Goal: Task Accomplishment & Management: Use online tool/utility

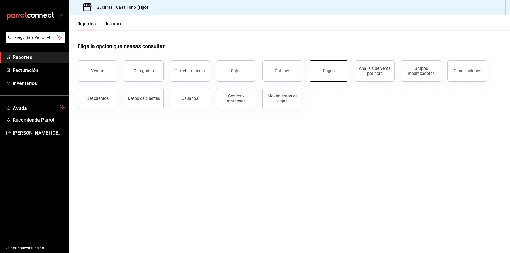
click at [324, 72] on div "Pagos" at bounding box center [329, 70] width 12 height 5
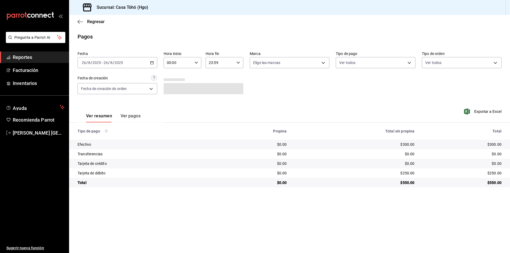
click at [152, 62] on \(Stroke\) "button" at bounding box center [151, 62] width 3 height 3
click at [151, 61] on div "[DATE] [DATE] - [DATE] [DATE]" at bounding box center [118, 62] width 80 height 11
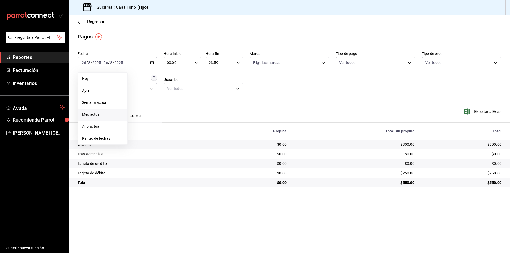
click at [102, 115] on span "Mes actual" at bounding box center [102, 115] width 41 height 6
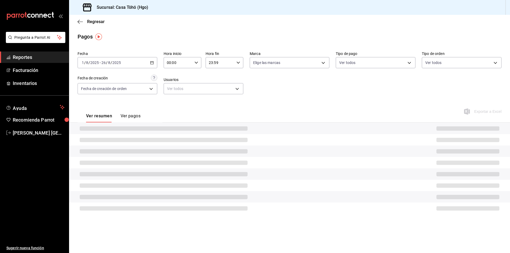
click at [152, 63] on icon "button" at bounding box center [152, 63] width 4 height 4
click at [91, 114] on span "Mes actual" at bounding box center [102, 115] width 41 height 6
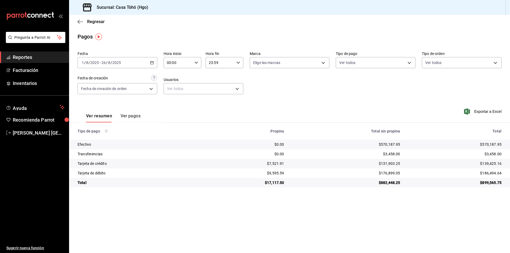
click at [154, 61] on div "[DATE] [DATE] - [DATE] [DATE]" at bounding box center [118, 62] width 80 height 11
click at [103, 139] on span "Rango de fechas" at bounding box center [102, 139] width 41 height 6
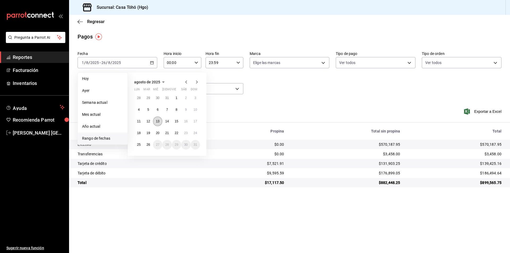
click at [159, 121] on abbr "13" at bounding box center [157, 121] width 3 height 4
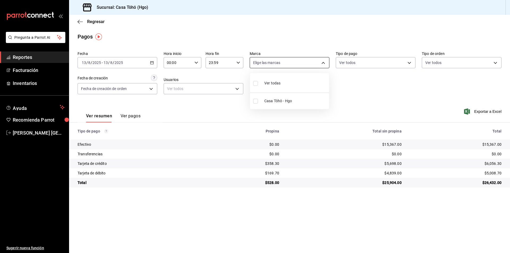
click at [302, 61] on body "Pregunta a Parrot AI Reportes Facturación Inventarios Ayuda Recomienda Parrot […" at bounding box center [255, 126] width 510 height 253
click at [386, 57] on div at bounding box center [255, 126] width 510 height 253
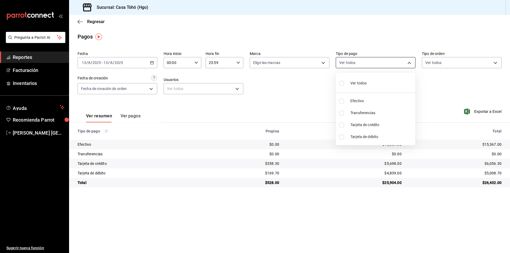
click at [374, 63] on body "Pregunta a Parrot AI Reportes Facturación Inventarios Ayuda Recomienda Parrot […" at bounding box center [255, 126] width 510 height 253
click at [373, 127] on span "Tarjeta de crédito" at bounding box center [381, 125] width 63 height 6
type input "992af095-5d3f-4100-8070-652a234c504f"
checkbox input "true"
click at [135, 118] on div at bounding box center [255, 126] width 510 height 253
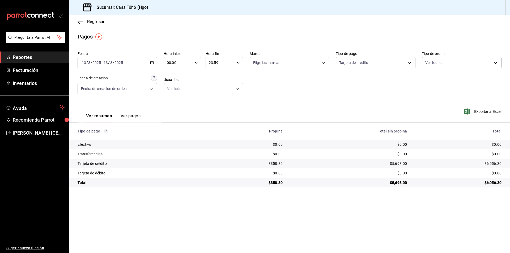
click at [129, 115] on button "Ver pagos" at bounding box center [131, 117] width 20 height 9
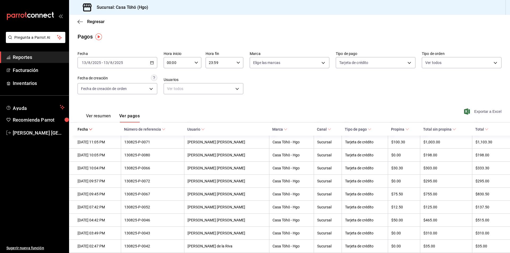
click at [477, 112] on span "Exportar a Excel" at bounding box center [483, 111] width 36 height 6
click at [393, 62] on body "Pregunta a Parrot AI Reportes Facturación Inventarios Ayuda Recomienda Parrot […" at bounding box center [255, 126] width 510 height 253
click at [365, 135] on span "Tarjeta de débito" at bounding box center [379, 137] width 62 height 6
type input "992af095-5d3f-4100-8070-652a234c504f,bdf4bcce-75d9-46fb-96b4-ca52b3f374de"
checkbox input "true"
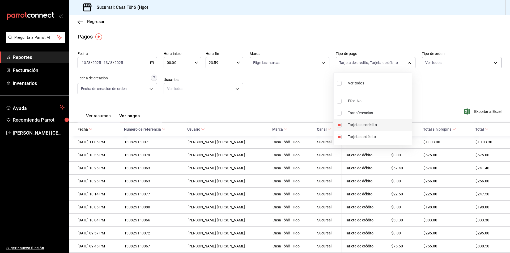
click at [365, 126] on span "Tarjeta de crédito" at bounding box center [379, 125] width 62 height 6
type input "bdf4bcce-75d9-46fb-96b4-ca52b3f374de"
checkbox input "false"
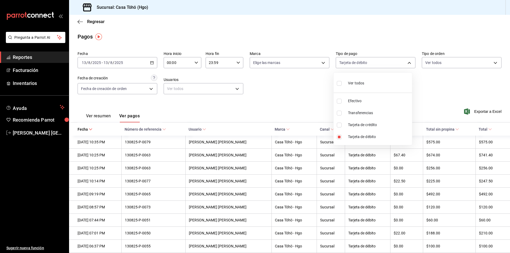
click at [474, 109] on div at bounding box center [255, 126] width 510 height 253
click at [473, 112] on span "Exportar a Excel" at bounding box center [483, 111] width 36 height 6
click at [153, 62] on div "[DATE] [DATE] - [DATE] [DATE]" at bounding box center [118, 62] width 80 height 11
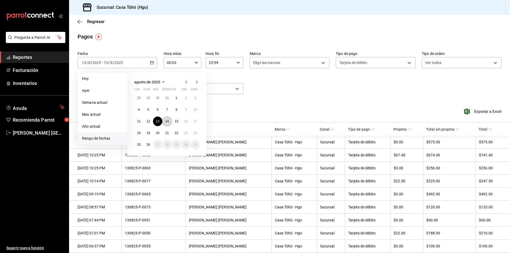
click at [166, 124] on button "14" at bounding box center [166, 122] width 9 height 10
click at [167, 122] on abbr "14" at bounding box center [166, 121] width 3 height 4
click at [167, 122] on div "Ver resumen Ver pagos Exportar a Excel" at bounding box center [289, 115] width 441 height 28
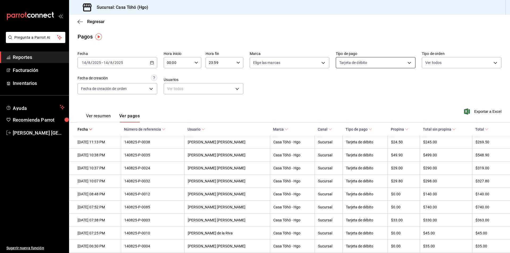
click at [404, 65] on body "Pregunta a Parrot AI Reportes Facturación Inventarios Ayuda Recomienda Parrot […" at bounding box center [255, 126] width 510 height 253
click at [369, 126] on span "Tarjeta de crédito" at bounding box center [379, 125] width 62 height 6
type input "bdf4bcce-75d9-46fb-96b4-ca52b3f374de,992af095-5d3f-4100-8070-652a234c504f"
checkbox input "true"
click at [475, 113] on div at bounding box center [255, 126] width 510 height 253
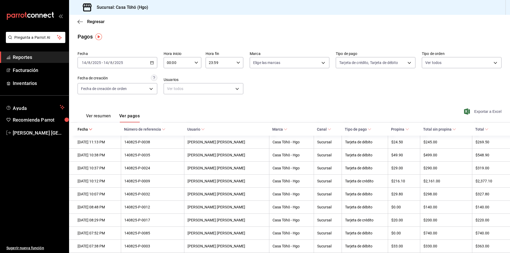
click at [475, 111] on span "Exportar a Excel" at bounding box center [483, 111] width 36 height 6
click at [371, 64] on body "Pregunta a Parrot AI Reportes Facturación Inventarios Ayuda Recomienda Parrot […" at bounding box center [255, 126] width 510 height 253
click at [427, 91] on div at bounding box center [255, 126] width 510 height 253
click at [154, 63] on div "[DATE] [DATE] - [DATE] [DATE]" at bounding box center [118, 62] width 80 height 11
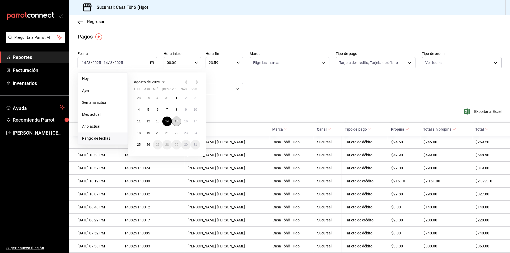
click at [175, 121] on abbr "15" at bounding box center [176, 121] width 3 height 4
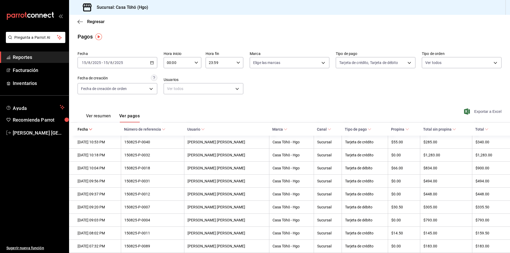
click at [479, 108] on span "Exportar a Excel" at bounding box center [483, 111] width 36 height 6
click at [387, 68] on body "Pregunta a Parrot AI Reportes Facturación Inventarios Ayuda Recomienda Parrot […" at bounding box center [255, 126] width 510 height 253
click at [213, 109] on div at bounding box center [255, 126] width 510 height 253
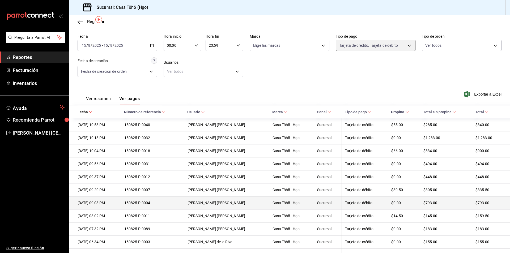
scroll to position [27, 0]
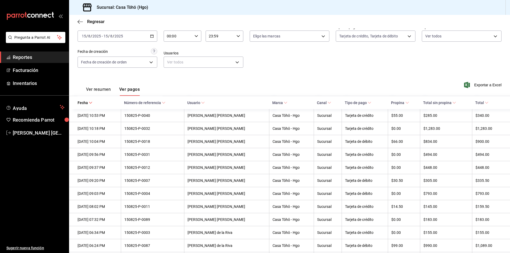
click at [91, 101] on icon at bounding box center [91, 103] width 4 height 4
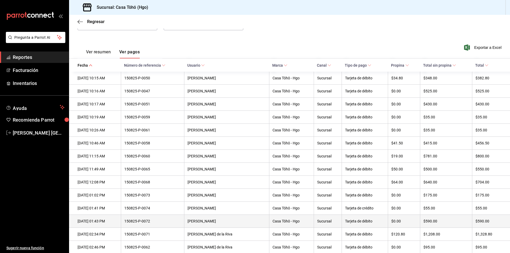
scroll to position [53, 0]
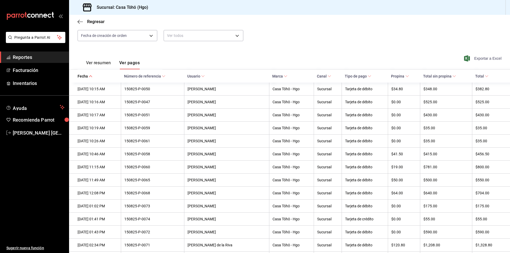
click at [489, 59] on span "Exportar a Excel" at bounding box center [483, 58] width 36 height 6
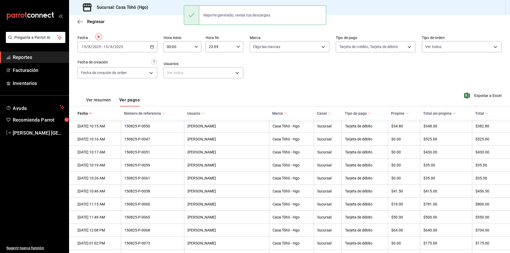
scroll to position [0, 0]
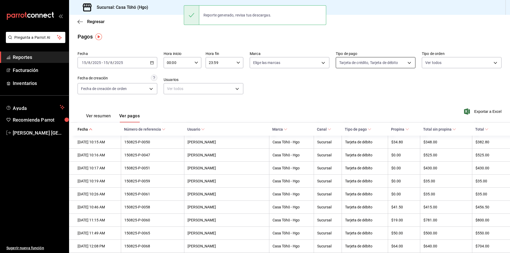
click at [372, 67] on body "Pregunta a Parrot AI Reportes Facturación Inventarios Ayuda Recomienda Parrot […" at bounding box center [255, 126] width 510 height 253
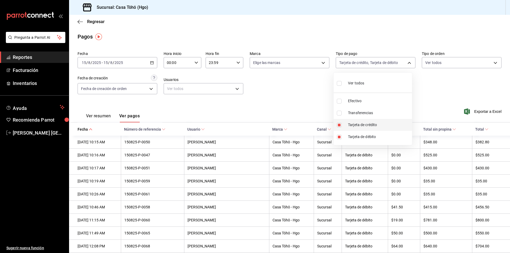
click at [353, 127] on span "Tarjeta de crédito" at bounding box center [379, 125] width 62 height 6
type input "bdf4bcce-75d9-46fb-96b4-ca52b3f374de"
checkbox input "false"
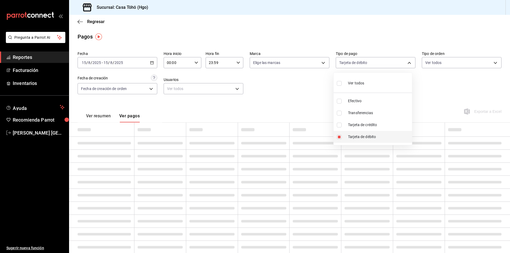
click at [355, 135] on span "Tarjeta de débito" at bounding box center [379, 137] width 62 height 6
checkbox input "false"
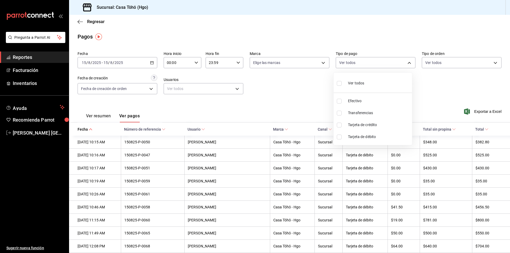
click at [356, 113] on span "Transferencias" at bounding box center [379, 113] width 62 height 6
type input "0858c19a-87f8-45f5-b5e1-ffbb2cd5488a"
checkbox input "true"
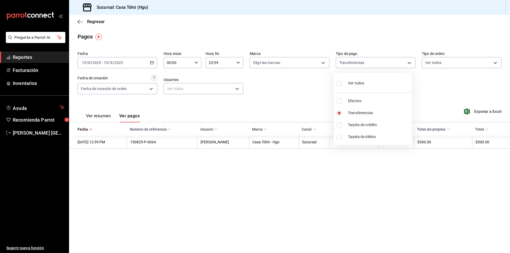
click at [439, 101] on div at bounding box center [255, 126] width 510 height 253
click at [482, 110] on span "Exportar a Excel" at bounding box center [483, 111] width 36 height 6
click at [362, 65] on body "Pregunta a Parrot AI Reportes Facturación Inventarios Ayuda Recomienda Parrot […" at bounding box center [255, 126] width 510 height 253
click at [362, 114] on span "Transferencias" at bounding box center [381, 113] width 63 height 6
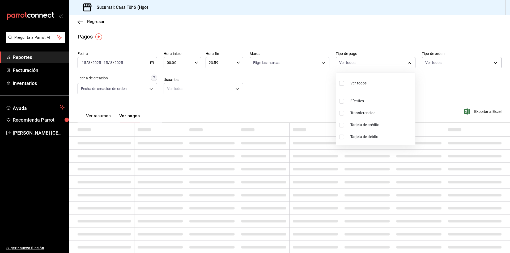
checkbox input "false"
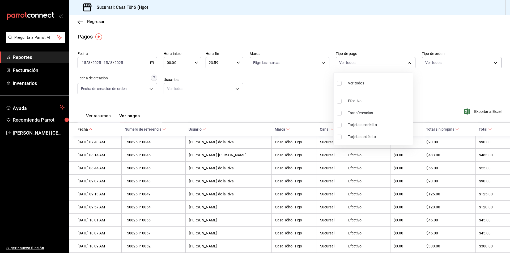
click at [367, 135] on span "Tarjeta de débito" at bounding box center [379, 137] width 63 height 6
type input "bdf4bcce-75d9-46fb-96b4-ca52b3f374de"
checkbox input "true"
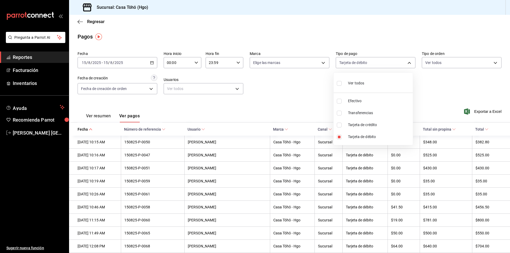
click at [368, 125] on span "Tarjeta de crédito" at bounding box center [379, 125] width 63 height 6
type input "bdf4bcce-75d9-46fb-96b4-ca52b3f374de,992af095-5d3f-4100-8070-652a234c504f"
checkbox input "true"
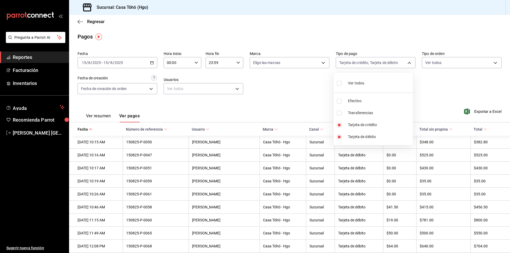
click at [367, 115] on span "Transferencias" at bounding box center [379, 113] width 63 height 6
type input "bdf4bcce-75d9-46fb-96b4-ca52b3f374de,992af095-5d3f-4100-8070-652a234c504f,0858c…"
checkbox input "true"
click at [438, 93] on div at bounding box center [255, 126] width 510 height 253
click at [483, 109] on span "Exportar a Excel" at bounding box center [483, 111] width 36 height 6
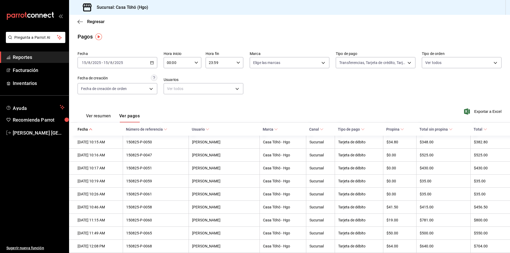
click at [150, 62] on \(Stroke\) "button" at bounding box center [151, 62] width 3 height 3
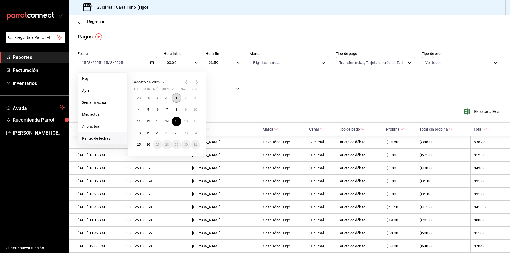
click at [173, 97] on button "1" at bounding box center [176, 98] width 9 height 10
click at [177, 98] on abbr "1" at bounding box center [176, 98] width 2 height 4
click at [177, 98] on div "Fecha [DATE] [DATE] - [DATE] [DATE] [PERSON_NAME] Semana actual Mes actual Año …" at bounding box center [290, 75] width 424 height 52
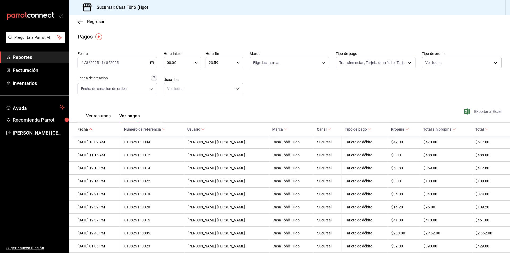
click at [489, 112] on span "Exportar a Excel" at bounding box center [483, 111] width 36 height 6
click at [152, 65] on div "[DATE] [DATE] - [DATE] [DATE]" at bounding box center [118, 62] width 80 height 11
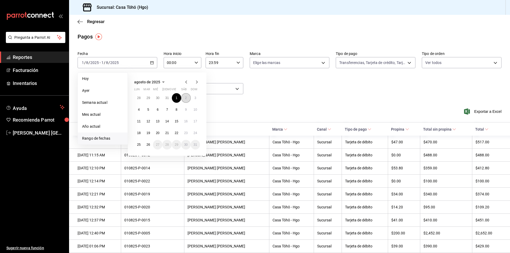
click at [188, 99] on button "2" at bounding box center [185, 98] width 9 height 10
click at [188, 99] on div "Fecha [DATE] [DATE] - [DATE] [DATE] [PERSON_NAME] Semana actual Mes actual Año …" at bounding box center [290, 75] width 424 height 52
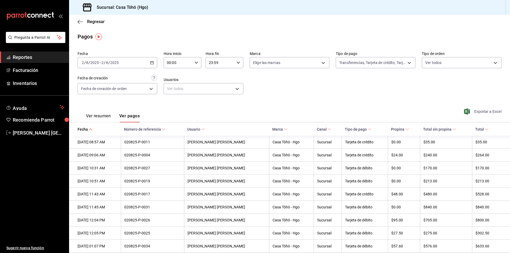
click at [473, 111] on span "Exportar a Excel" at bounding box center [483, 111] width 36 height 6
click at [151, 64] on icon "button" at bounding box center [152, 63] width 4 height 4
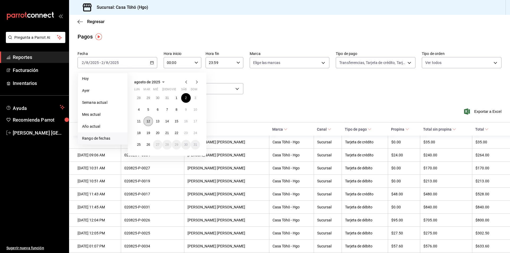
click at [149, 121] on abbr "12" at bounding box center [147, 121] width 3 height 4
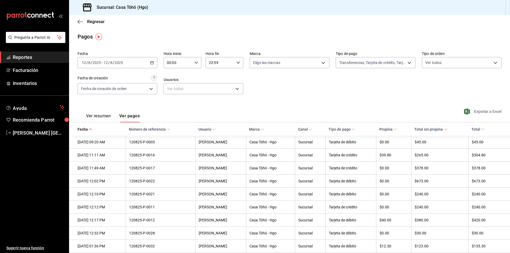
click at [474, 110] on span "Exportar a Excel" at bounding box center [483, 111] width 36 height 6
click at [152, 63] on \(Stroke\) "button" at bounding box center [151, 62] width 3 height 3
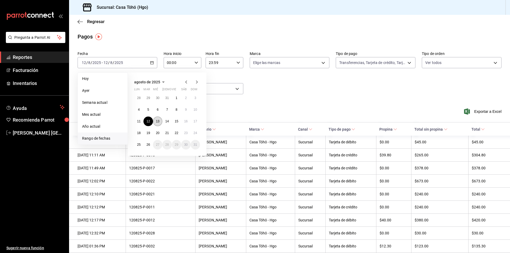
click at [159, 121] on abbr "13" at bounding box center [157, 121] width 3 height 4
click at [160, 122] on button "13" at bounding box center [157, 122] width 9 height 10
click at [160, 122] on hr at bounding box center [289, 122] width 441 height 0
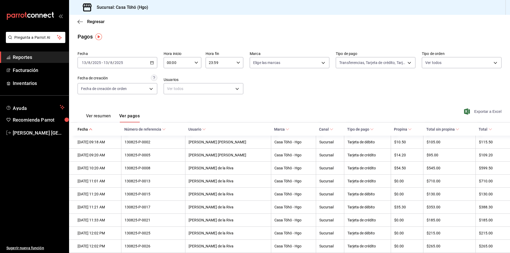
click at [476, 113] on span "Exportar a Excel" at bounding box center [483, 111] width 36 height 6
click at [150, 63] on \(Stroke\) "button" at bounding box center [151, 62] width 3 height 3
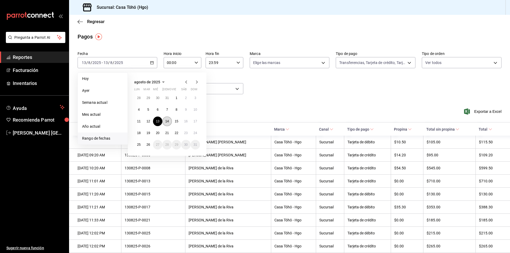
click at [165, 121] on button "14" at bounding box center [166, 122] width 9 height 10
click at [165, 121] on abbr "14" at bounding box center [166, 121] width 3 height 4
click at [165, 121] on div "Ver resumen Ver pagos Exportar a Excel" at bounding box center [289, 115] width 441 height 28
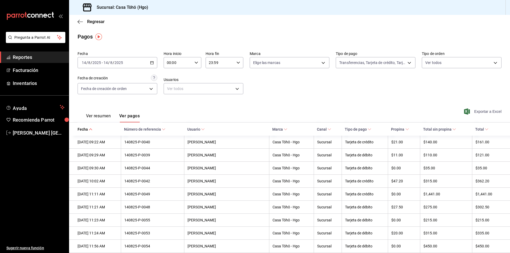
drag, startPoint x: 484, startPoint y: 114, endPoint x: 483, endPoint y: 110, distance: 4.1
click at [484, 114] on span "Exportar a Excel" at bounding box center [483, 111] width 36 height 6
click at [151, 61] on icon "button" at bounding box center [152, 63] width 4 height 4
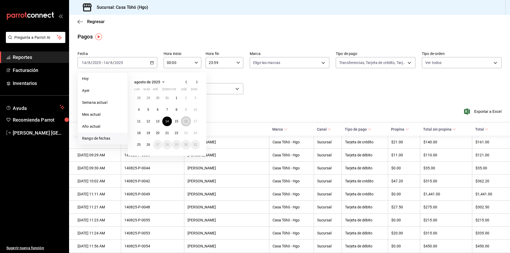
click at [184, 121] on abbr "16" at bounding box center [185, 121] width 3 height 4
click at [185, 121] on abbr "16" at bounding box center [185, 121] width 3 height 4
click at [185, 121] on div "Ver resumen Ver pagos Exportar a Excel" at bounding box center [289, 115] width 441 height 28
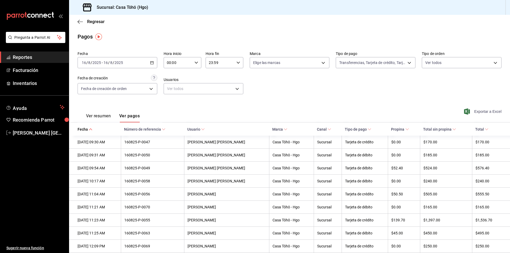
click at [486, 110] on span "Exportar a Excel" at bounding box center [483, 111] width 36 height 6
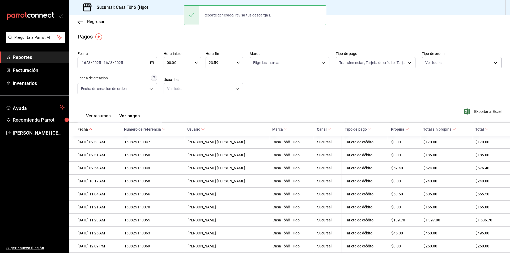
click at [405, 89] on div "Fecha [DATE] [DATE] - [DATE] [DATE] Hora inicio 00:00 Hora inicio Hora fin 23:5…" at bounding box center [290, 75] width 424 height 52
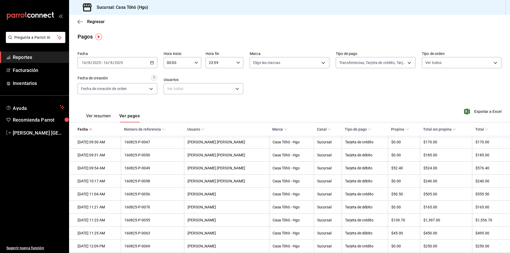
click at [151, 61] on icon "button" at bounding box center [152, 63] width 4 height 4
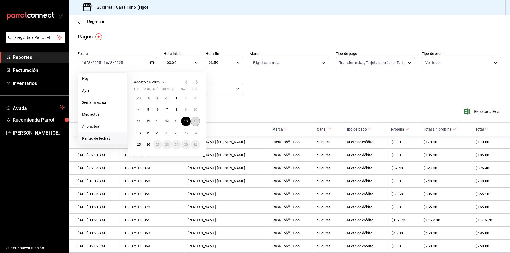
click at [194, 121] on abbr "17" at bounding box center [195, 121] width 3 height 4
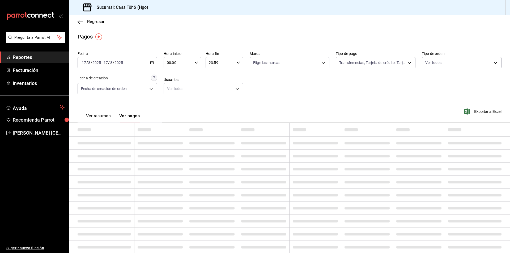
click at [194, 121] on div "Ver resumen Ver pagos Exportar a Excel" at bounding box center [289, 115] width 441 height 28
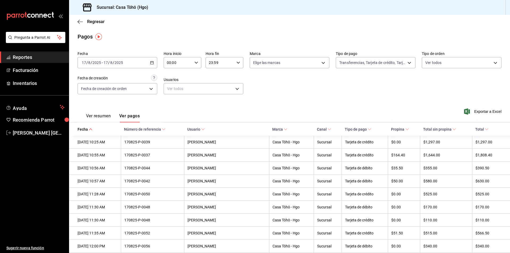
click at [327, 94] on div "Fecha [DATE] [DATE] - [DATE] [DATE] Hora inicio 00:00 Hora inicio Hora fin 23:5…" at bounding box center [290, 75] width 424 height 52
click at [491, 111] on span "Exportar a Excel" at bounding box center [483, 111] width 36 height 6
click at [292, 83] on div "Fecha [DATE] [DATE] - [DATE] [DATE] Hora inicio 00:00 Hora inicio Hora fin 23:5…" at bounding box center [290, 75] width 424 height 52
click at [477, 111] on span "Exportar a Excel" at bounding box center [483, 111] width 36 height 6
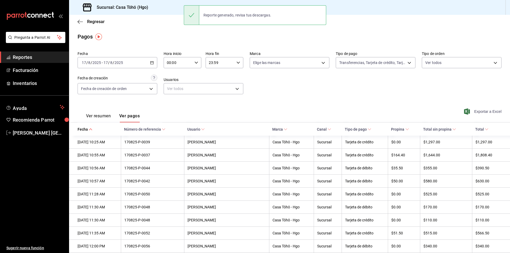
click at [478, 113] on span "Exportar a Excel" at bounding box center [483, 111] width 36 height 6
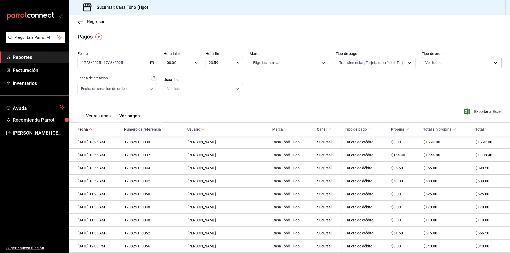
click at [150, 64] on \(Stroke\) "button" at bounding box center [151, 62] width 3 height 3
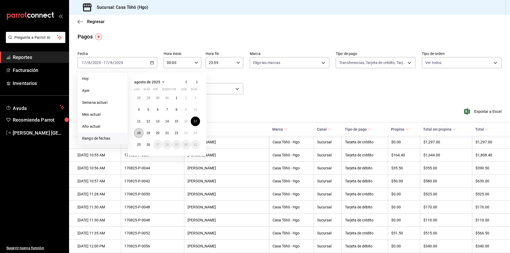
click at [140, 132] on abbr "18" at bounding box center [138, 133] width 3 height 4
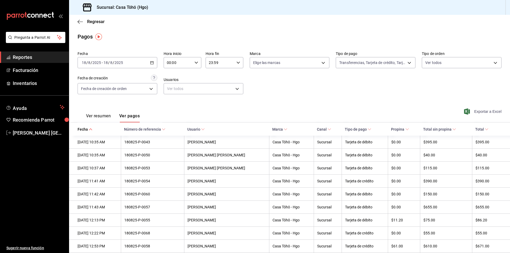
click at [479, 111] on span "Exportar a Excel" at bounding box center [483, 111] width 36 height 6
click at [150, 62] on \(Stroke\) "button" at bounding box center [151, 62] width 3 height 3
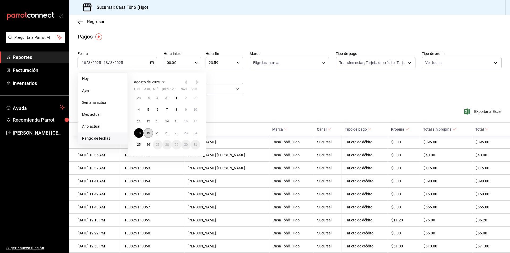
click at [149, 134] on abbr "19" at bounding box center [147, 133] width 3 height 4
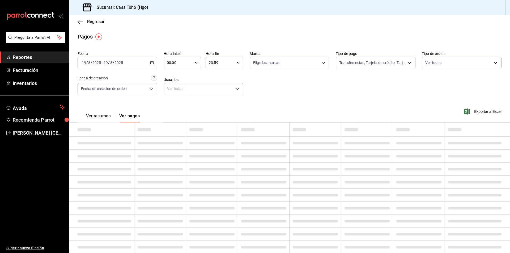
click at [149, 134] on td at bounding box center [160, 130] width 52 height 14
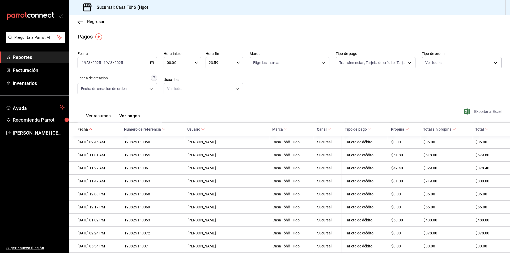
click at [473, 109] on span "Exportar a Excel" at bounding box center [483, 111] width 36 height 6
click at [312, 115] on div "Ver resumen Ver pagos Exportar a Excel" at bounding box center [289, 115] width 441 height 28
click at [149, 61] on div "[DATE] [DATE] - [DATE] [DATE]" at bounding box center [118, 62] width 80 height 11
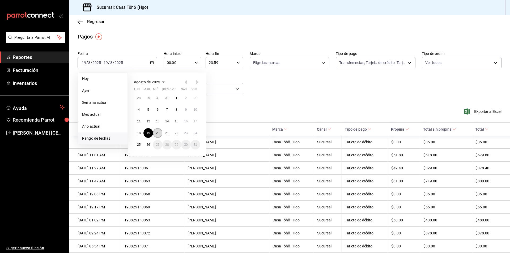
click at [160, 134] on button "20" at bounding box center [157, 133] width 9 height 10
click at [159, 135] on button "20" at bounding box center [157, 133] width 9 height 10
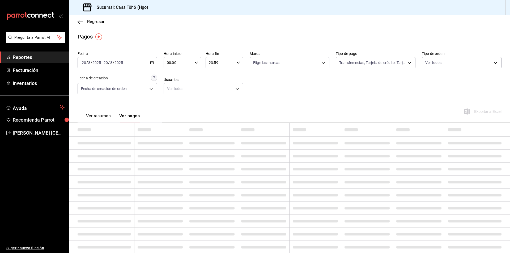
click at [159, 135] on td at bounding box center [160, 130] width 52 height 14
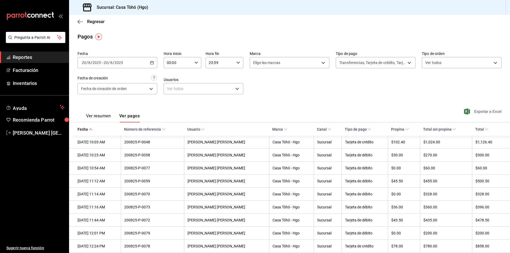
click at [468, 112] on span "Exportar a Excel" at bounding box center [483, 111] width 36 height 6
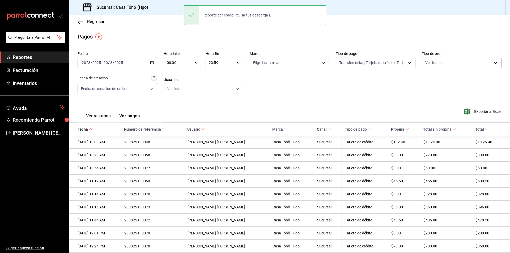
click at [151, 61] on icon "button" at bounding box center [152, 63] width 4 height 4
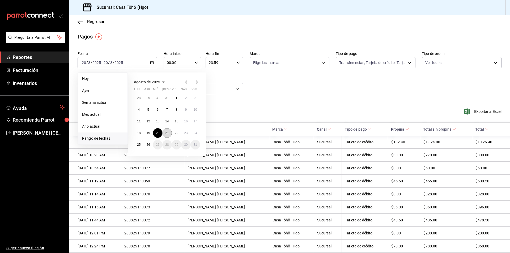
click at [164, 133] on button "21" at bounding box center [166, 133] width 9 height 10
click at [165, 132] on button "21" at bounding box center [166, 133] width 9 height 10
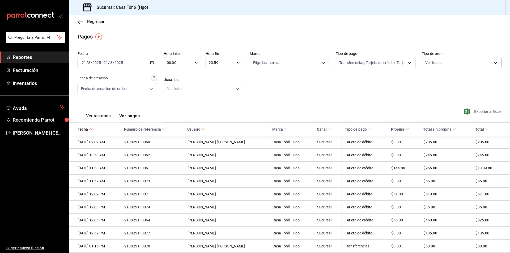
click at [479, 110] on span "Exportar a Excel" at bounding box center [483, 111] width 36 height 6
click at [150, 62] on icon "button" at bounding box center [152, 63] width 4 height 4
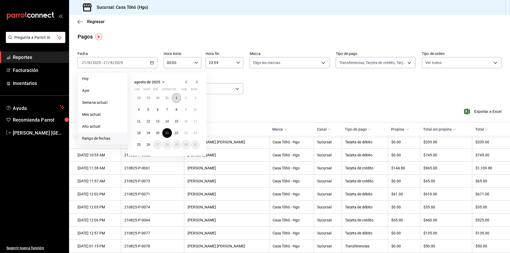
click at [175, 97] on button "1" at bounding box center [176, 98] width 9 height 10
click at [176, 96] on button "1" at bounding box center [176, 98] width 9 height 10
click at [176, 96] on div "Fecha [DATE] [DATE] - [DATE] [DATE] [PERSON_NAME] Semana actual Mes actual Año …" at bounding box center [290, 75] width 424 height 52
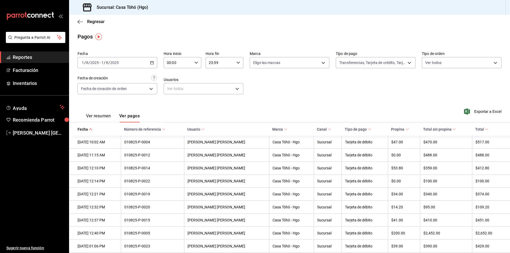
click at [480, 107] on div "Exportar a Excel" at bounding box center [459, 112] width 85 height 22
click at [480, 110] on span "Exportar a Excel" at bounding box center [483, 111] width 36 height 6
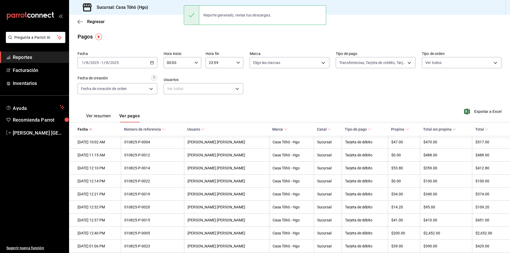
click at [150, 63] on icon "button" at bounding box center [152, 63] width 4 height 4
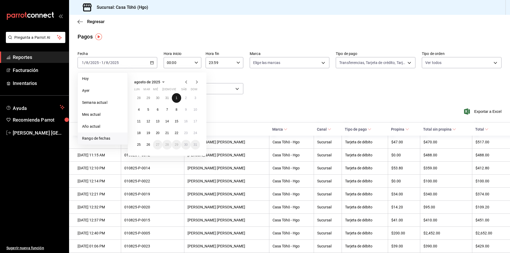
drag, startPoint x: 176, startPoint y: 98, endPoint x: 191, endPoint y: 99, distance: 14.6
click at [176, 98] on abbr "1" at bounding box center [176, 98] width 2 height 4
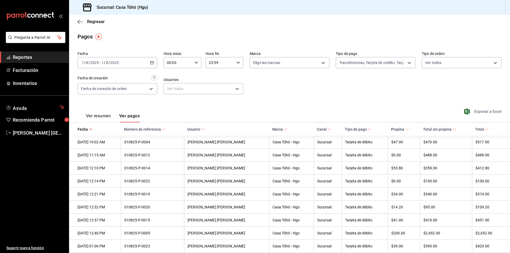
click at [474, 113] on span "Exportar a Excel" at bounding box center [483, 111] width 36 height 6
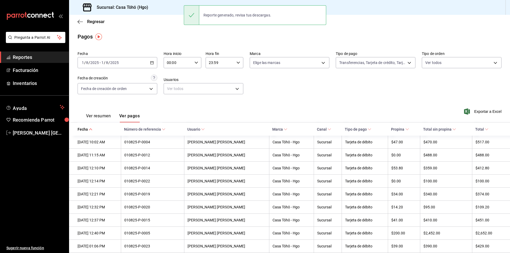
click at [148, 65] on div "[DATE] [DATE] - [DATE] [DATE]" at bounding box center [118, 62] width 80 height 11
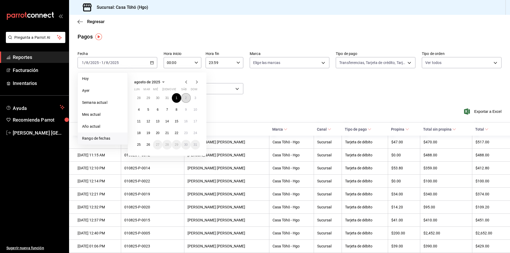
click at [186, 96] on button "2" at bounding box center [185, 98] width 9 height 10
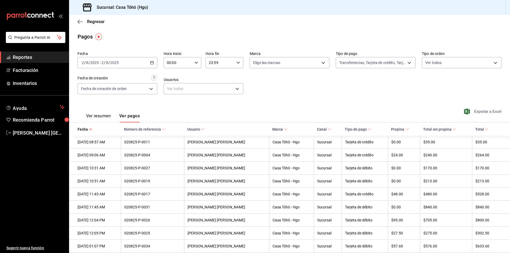
click at [479, 113] on span "Exportar a Excel" at bounding box center [483, 111] width 36 height 6
click at [478, 112] on span "Exportar a Excel" at bounding box center [483, 111] width 36 height 6
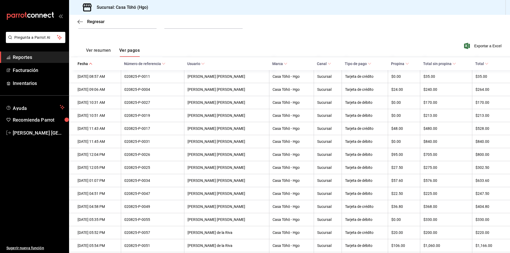
scroll to position [27, 0]
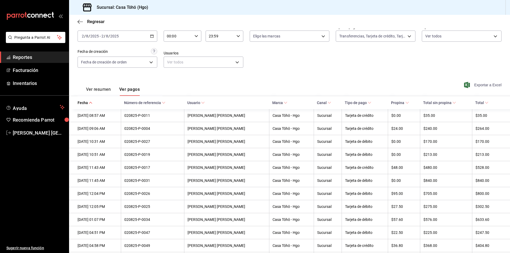
click at [470, 85] on span "Exportar a Excel" at bounding box center [483, 85] width 36 height 6
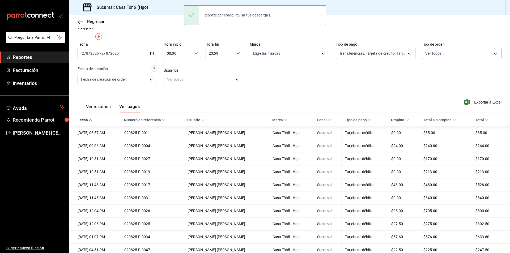
scroll to position [0, 0]
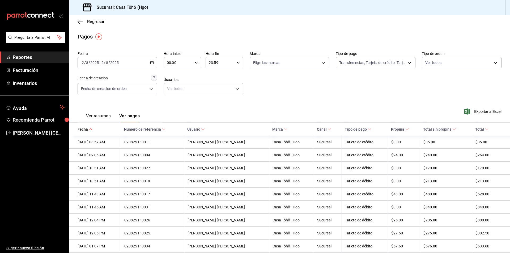
click at [151, 63] on icon "button" at bounding box center [152, 63] width 4 height 4
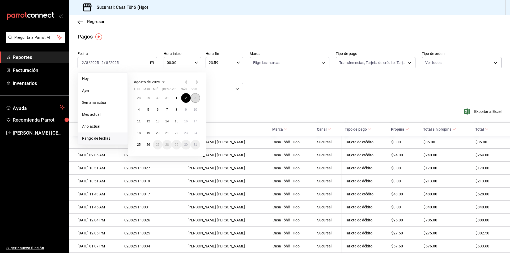
click at [193, 100] on button "3" at bounding box center [195, 98] width 9 height 10
click at [195, 99] on abbr "3" at bounding box center [195, 98] width 2 height 4
click at [195, 99] on div "Fecha [DATE] [DATE] - [DATE] [DATE] [PERSON_NAME] Semana actual Mes actual Año …" at bounding box center [290, 75] width 424 height 52
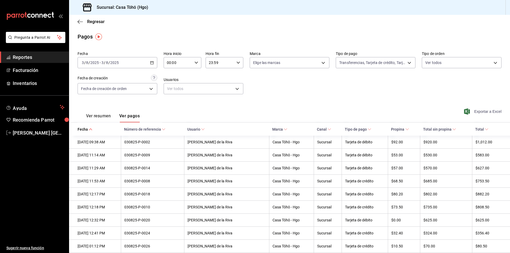
click at [469, 113] on span "Exportar a Excel" at bounding box center [483, 111] width 36 height 6
click at [152, 64] on div "[DATE] [DATE] - [DATE] [DATE]" at bounding box center [118, 62] width 80 height 11
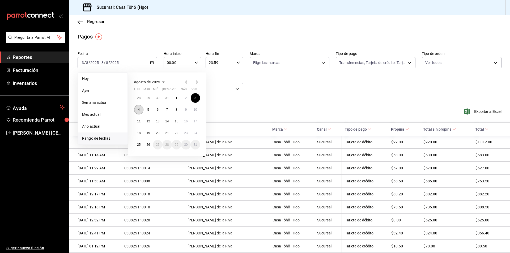
click at [137, 110] on button "4" at bounding box center [138, 110] width 9 height 10
click at [140, 108] on button "4" at bounding box center [138, 110] width 9 height 10
click at [140, 108] on div "Ver resumen Ver pagos" at bounding box center [120, 112] width 85 height 22
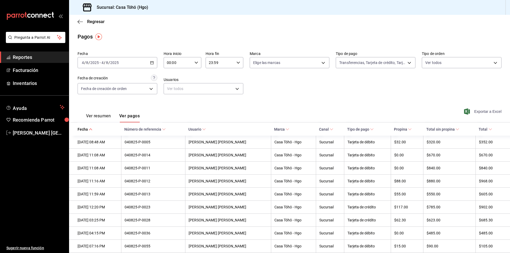
click at [475, 113] on span "Exportar a Excel" at bounding box center [483, 111] width 36 height 6
click at [472, 110] on span "Exportar a Excel" at bounding box center [483, 111] width 36 height 6
click at [150, 62] on icon "button" at bounding box center [152, 63] width 4 height 4
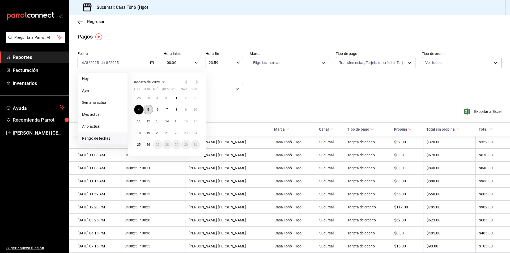
click at [144, 112] on button "5" at bounding box center [147, 110] width 9 height 10
click at [149, 111] on button "5" at bounding box center [147, 110] width 9 height 10
click at [149, 111] on div "Ver resumen Ver pagos" at bounding box center [120, 112] width 85 height 22
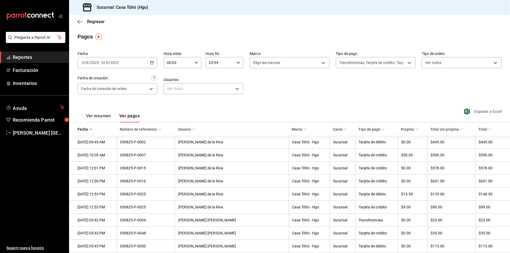
click at [484, 110] on span "Exportar a Excel" at bounding box center [483, 111] width 36 height 6
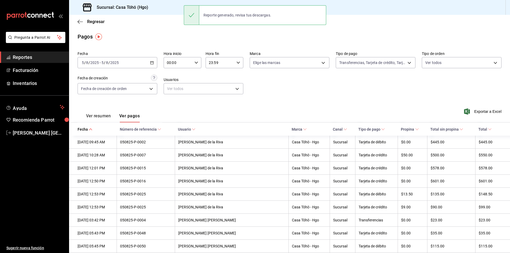
click at [148, 62] on div "[DATE] [DATE] - [DATE] [DATE]" at bounding box center [118, 62] width 80 height 11
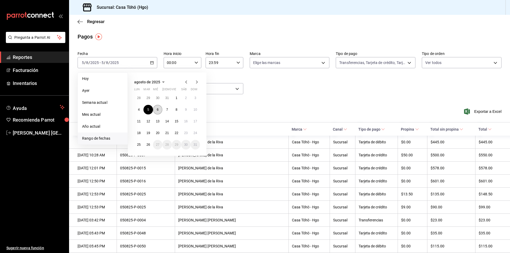
click at [159, 109] on button "6" at bounding box center [157, 110] width 9 height 10
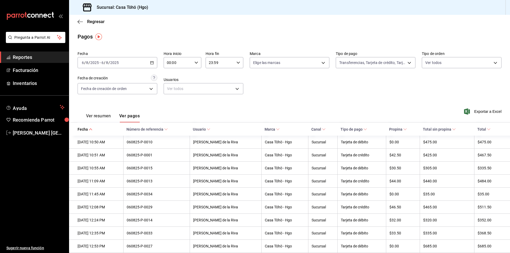
drag, startPoint x: 483, startPoint y: 110, endPoint x: 489, endPoint y: 114, distance: 6.7
click at [483, 110] on span "Exportar a Excel" at bounding box center [483, 111] width 36 height 6
click at [152, 63] on icon "button" at bounding box center [152, 63] width 4 height 4
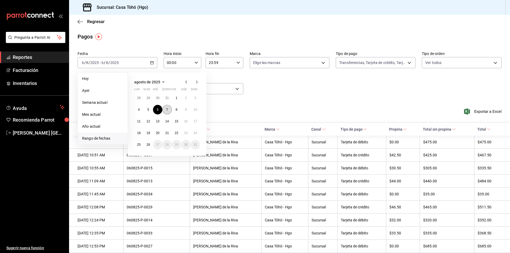
click at [167, 108] on abbr "7" at bounding box center [167, 110] width 2 height 4
click at [167, 108] on div "Ver resumen Ver pagos Exportar a Excel" at bounding box center [289, 115] width 441 height 28
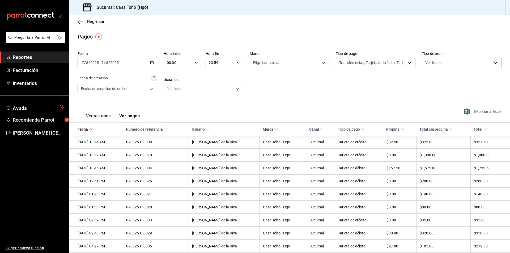
click at [476, 112] on span "Exportar a Excel" at bounding box center [483, 111] width 36 height 6
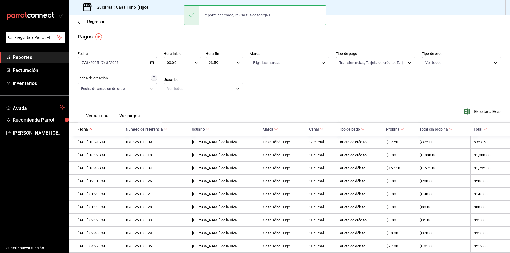
click at [151, 63] on icon "button" at bounding box center [152, 63] width 4 height 4
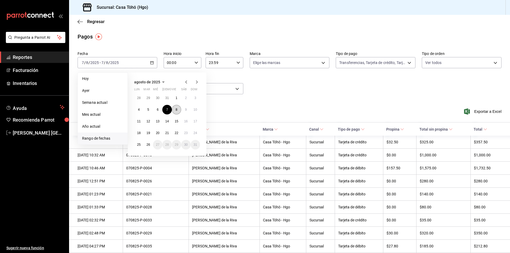
click at [177, 109] on abbr "8" at bounding box center [176, 110] width 2 height 4
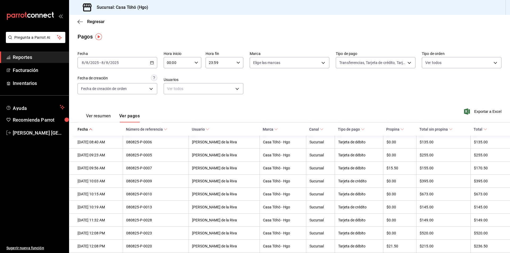
click at [471, 108] on div "Exportar a Excel" at bounding box center [459, 112] width 85 height 22
click at [471, 109] on span "Exportar a Excel" at bounding box center [483, 111] width 36 height 6
click at [153, 63] on div "[DATE] [DATE] - [DATE] [DATE]" at bounding box center [118, 62] width 80 height 11
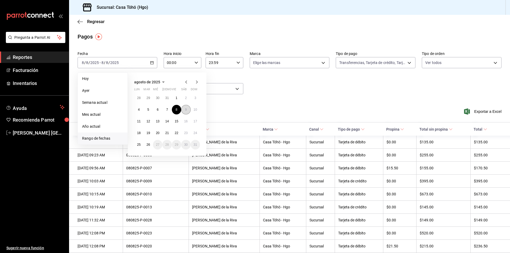
click at [186, 107] on button "9" at bounding box center [185, 110] width 9 height 10
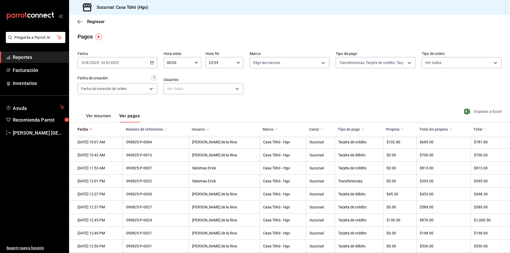
click at [469, 111] on span "Exportar a Excel" at bounding box center [483, 111] width 36 height 6
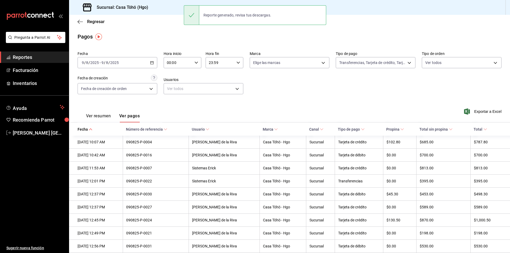
click at [150, 63] on icon "button" at bounding box center [152, 63] width 4 height 4
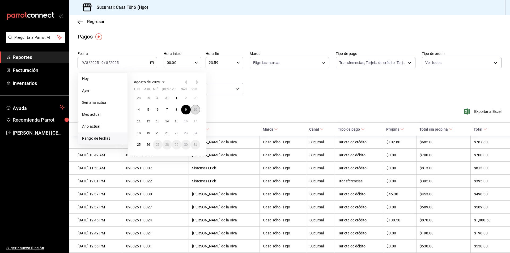
click at [194, 111] on abbr "10" at bounding box center [195, 110] width 3 height 4
click at [194, 110] on abbr "10" at bounding box center [195, 110] width 3 height 4
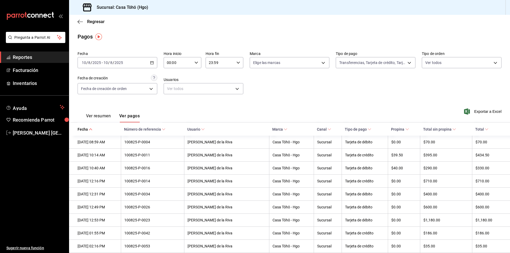
click at [310, 101] on div "Ver resumen Ver pagos Exportar a Excel" at bounding box center [289, 115] width 441 height 28
click at [467, 112] on span "Exportar a Excel" at bounding box center [483, 111] width 36 height 6
click at [471, 111] on span "Exportar a Excel" at bounding box center [483, 111] width 36 height 6
click at [150, 64] on icon "button" at bounding box center [152, 63] width 4 height 4
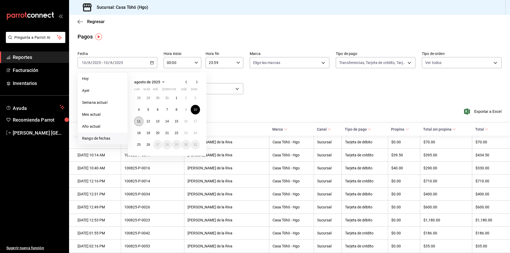
click at [139, 121] on abbr "11" at bounding box center [138, 121] width 3 height 4
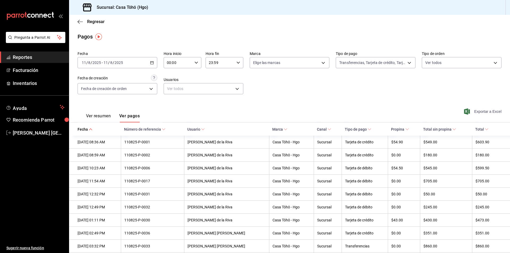
click at [476, 111] on span "Exportar a Excel" at bounding box center [483, 111] width 36 height 6
